Goal: Find specific page/section: Find specific page/section

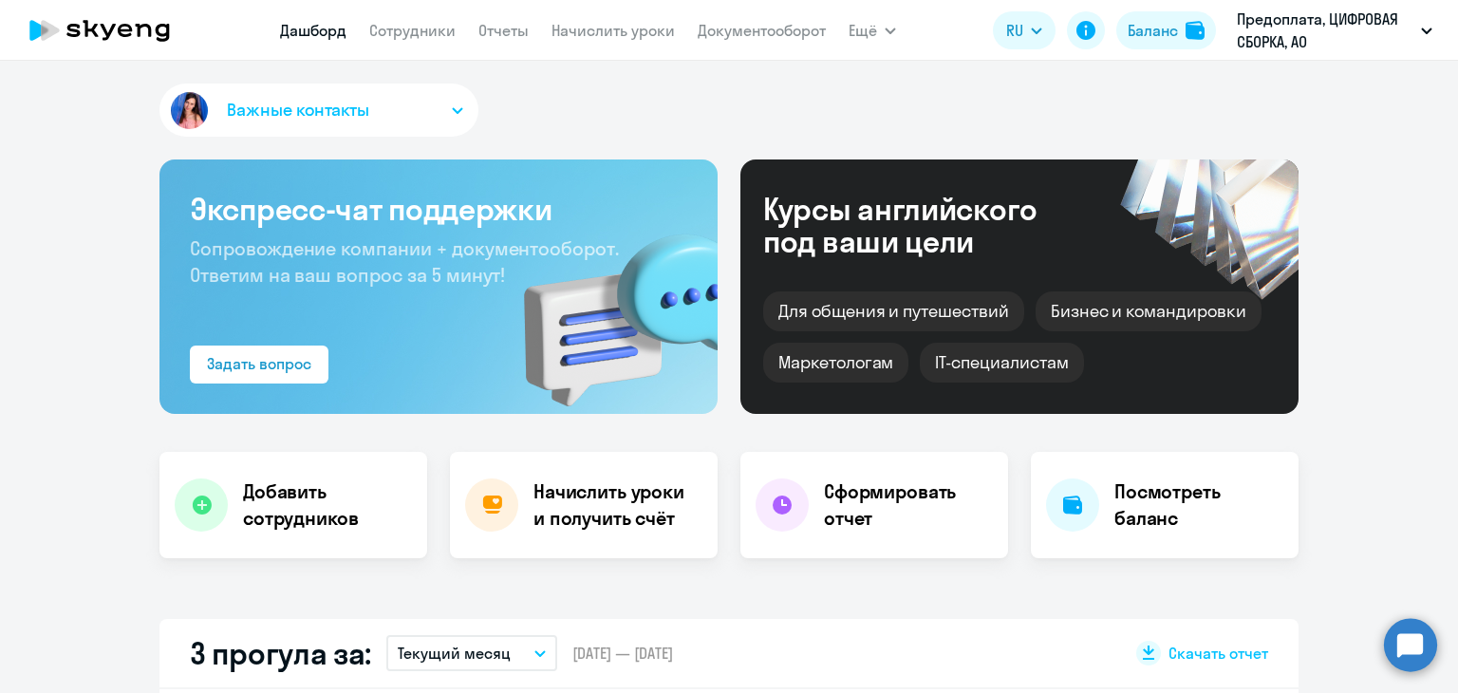
select select "30"
click at [1182, 24] on button "Баланс" at bounding box center [1167, 30] width 100 height 38
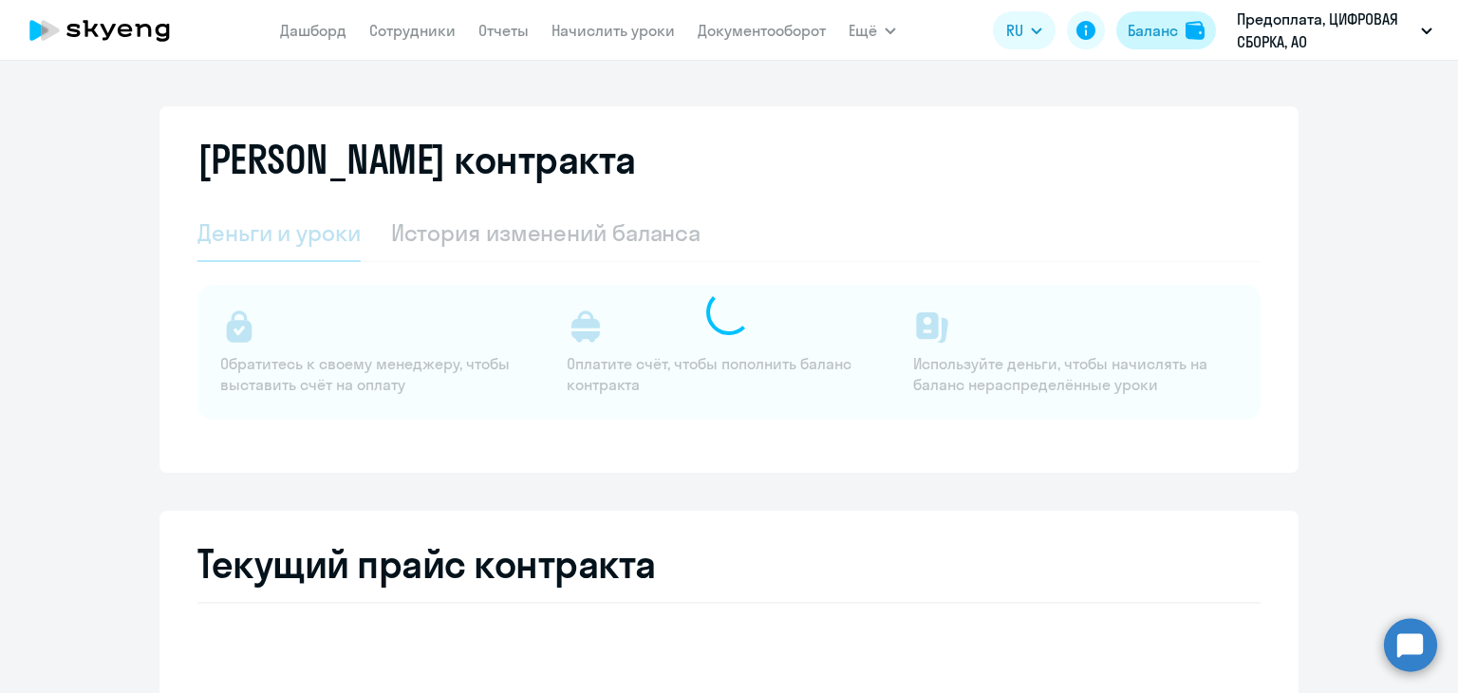
select select "english_adult_not_native_speaker"
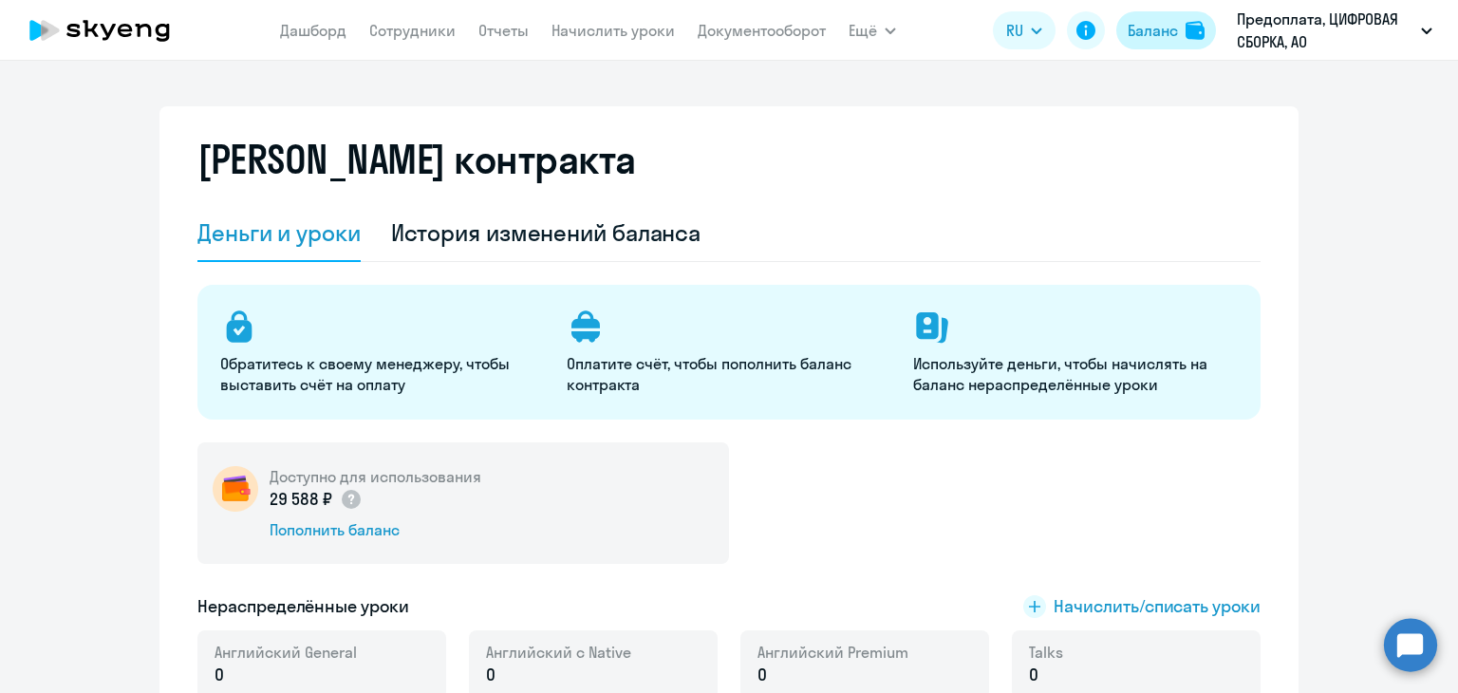
click at [1182, 24] on button "Баланс" at bounding box center [1167, 30] width 100 height 38
click at [440, 28] on link "Сотрудники" at bounding box center [412, 30] width 86 height 19
select select "30"
